Goal: Information Seeking & Learning: Check status

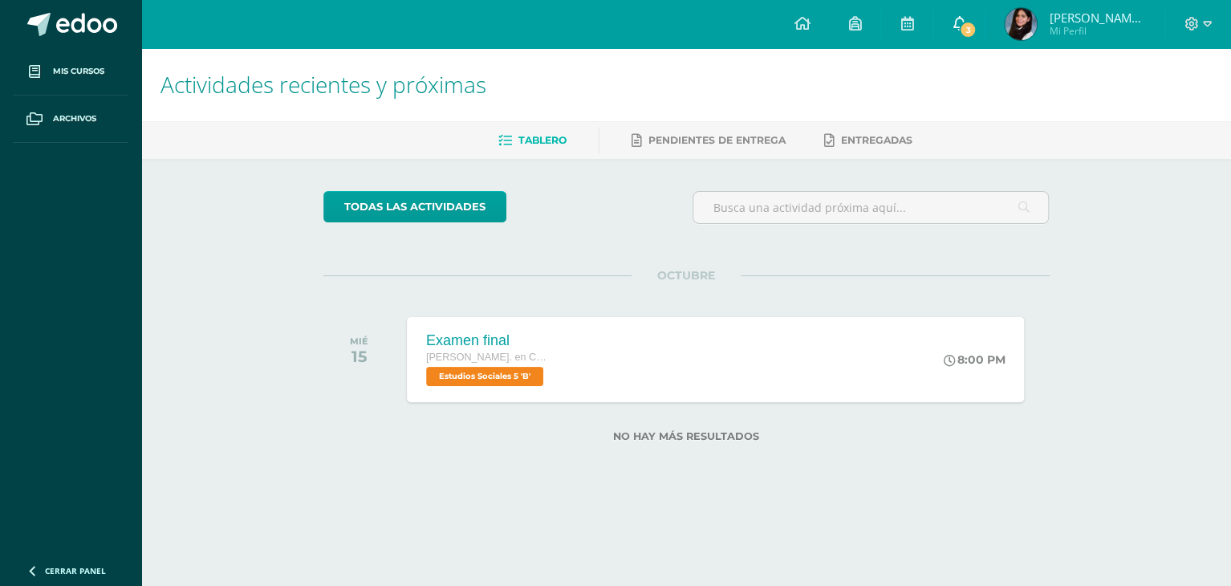
click at [968, 37] on span "3" at bounding box center [968, 30] width 18 height 18
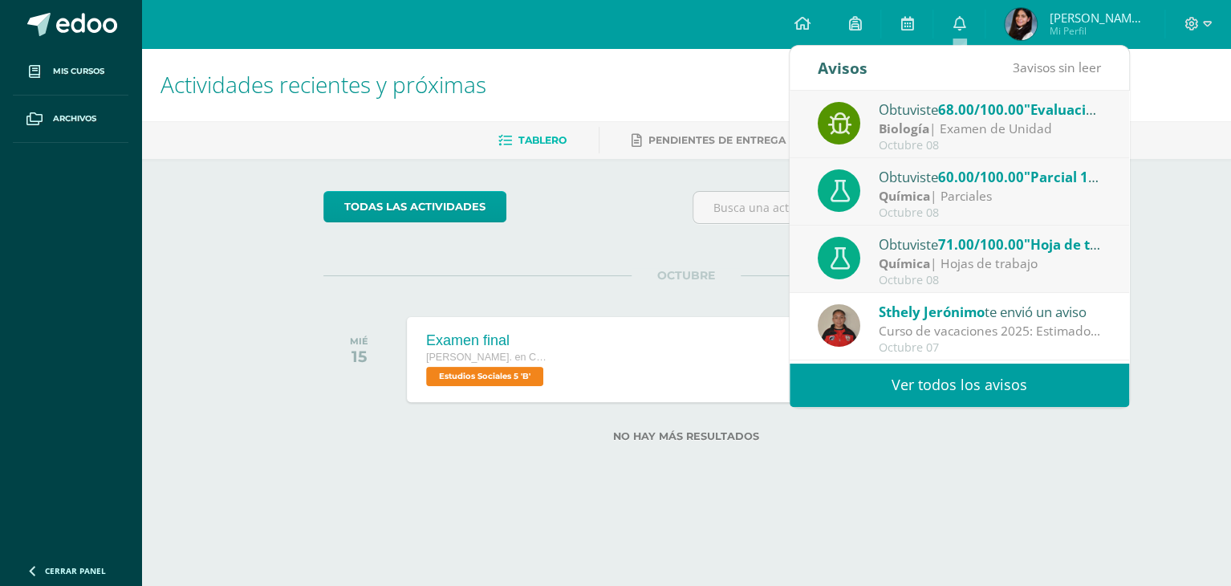
click at [943, 384] on link "Ver todos los avisos" at bounding box center [959, 385] width 339 height 44
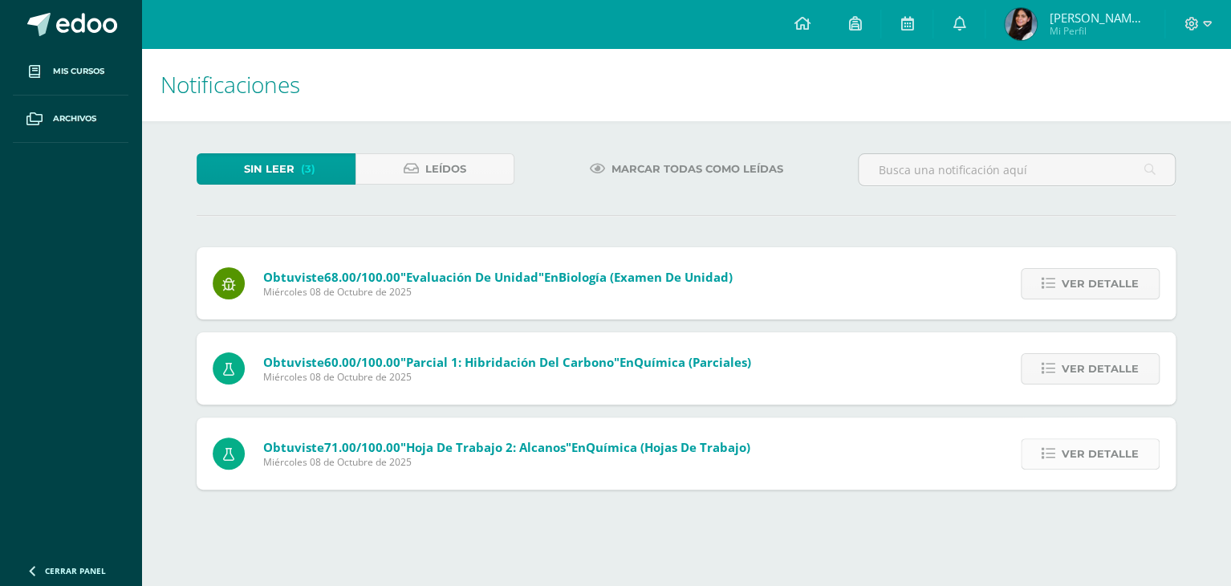
click at [1095, 463] on span "Ver detalle" at bounding box center [1100, 454] width 77 height 30
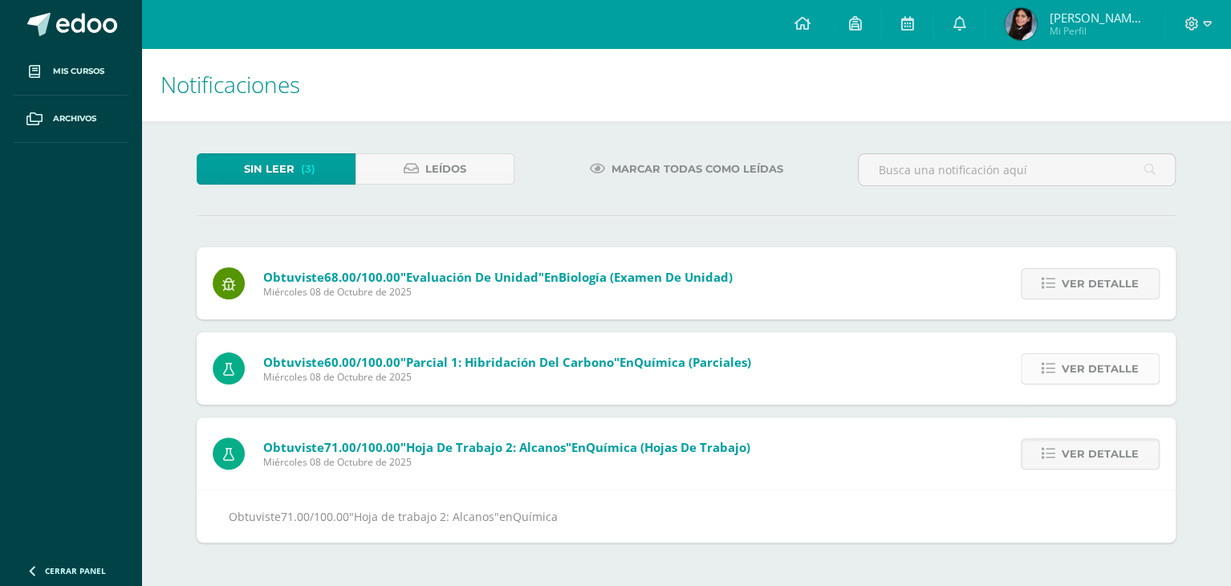
click at [1071, 363] on span "Ver detalle" at bounding box center [1100, 369] width 77 height 30
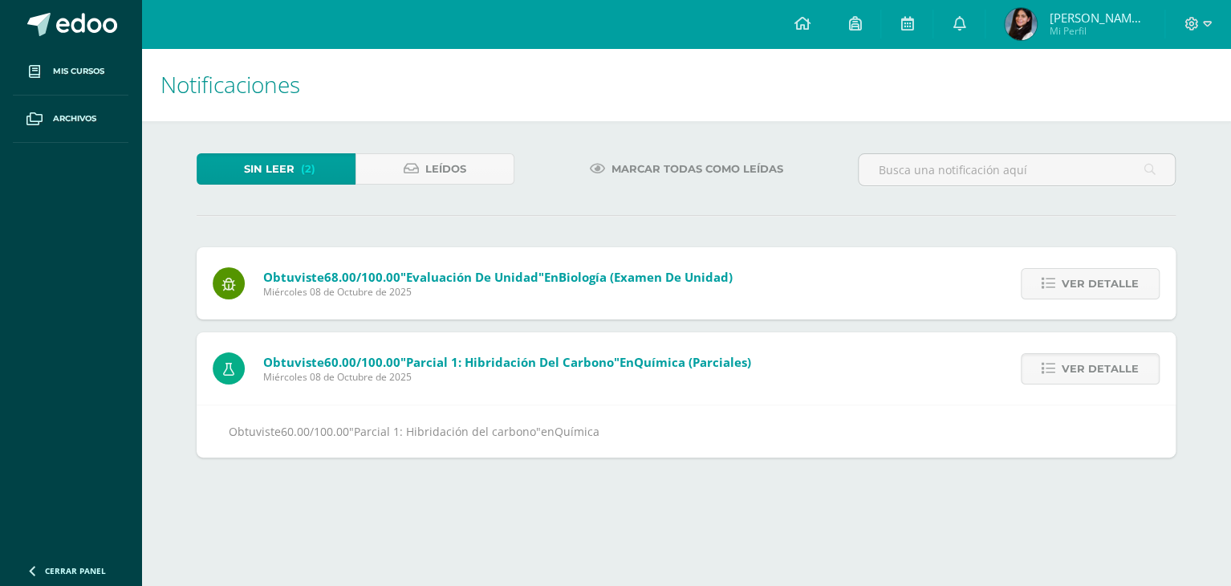
drag, startPoint x: 1052, startPoint y: 255, endPoint x: 1071, endPoint y: 264, distance: 21.2
click at [1054, 257] on div "Ver detalle" at bounding box center [1086, 283] width 179 height 72
click at [1070, 290] on span "Ver detalle" at bounding box center [1100, 284] width 77 height 30
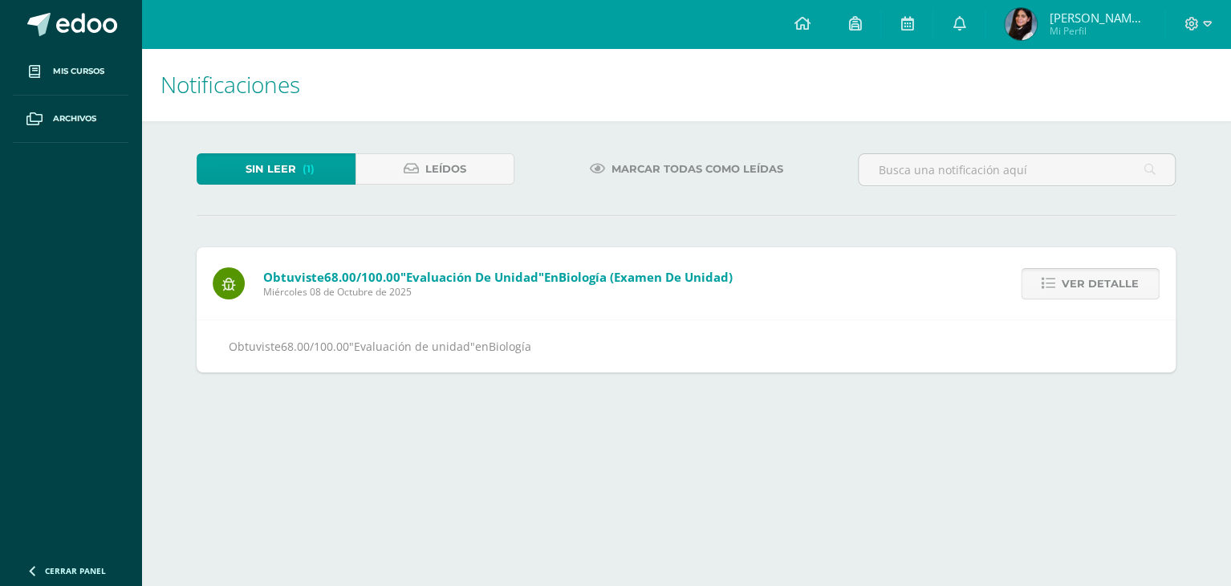
click at [1070, 290] on span "Ver detalle" at bounding box center [1100, 284] width 77 height 30
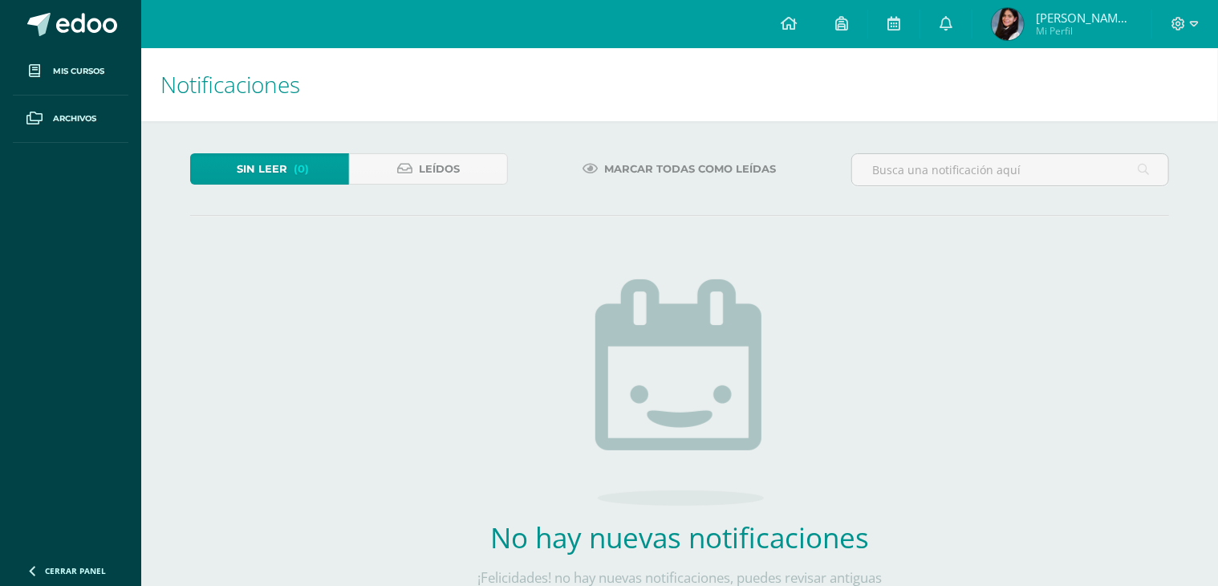
click at [1098, 20] on span "[PERSON_NAME] de los Angeles" at bounding box center [1084, 18] width 96 height 16
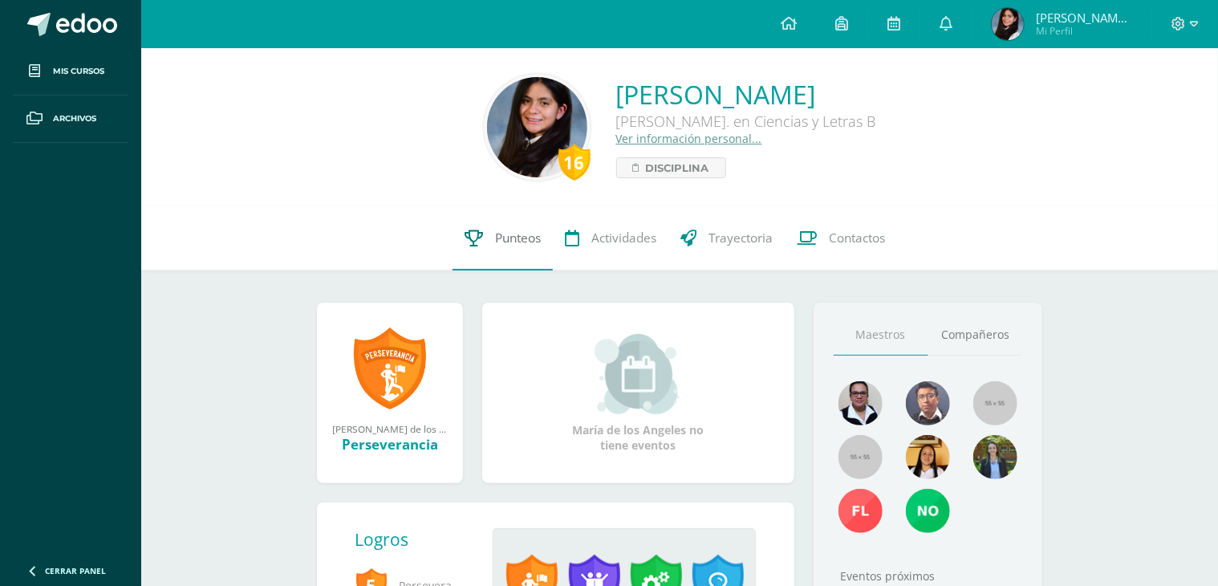
click at [499, 251] on link "Punteos" at bounding box center [503, 238] width 100 height 64
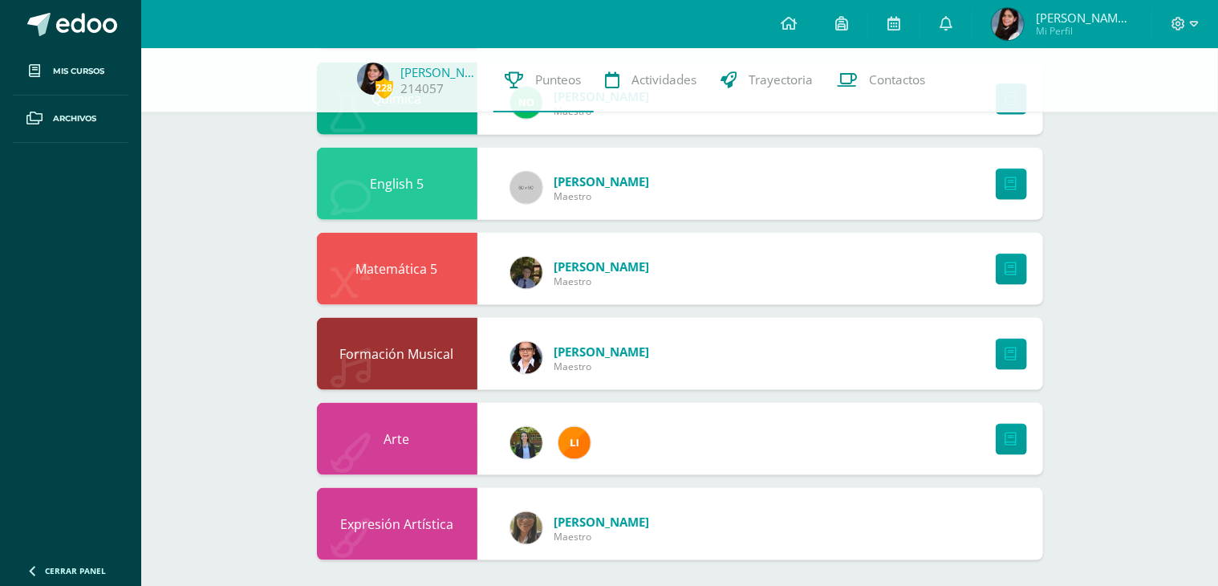
scroll to position [876, 0]
